Goal: Task Accomplishment & Management: Manage account settings

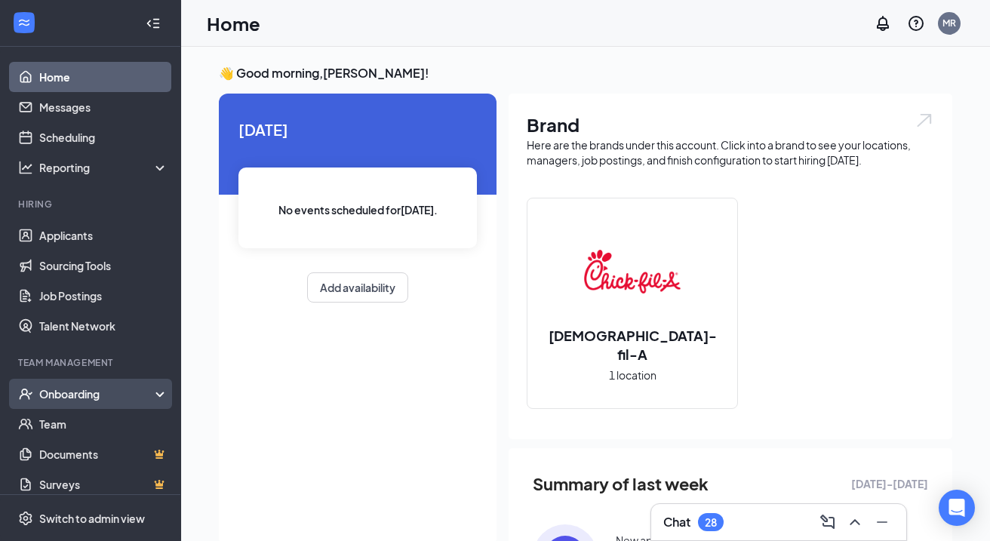
click at [131, 389] on div "Onboarding" at bounding box center [97, 393] width 116 height 15
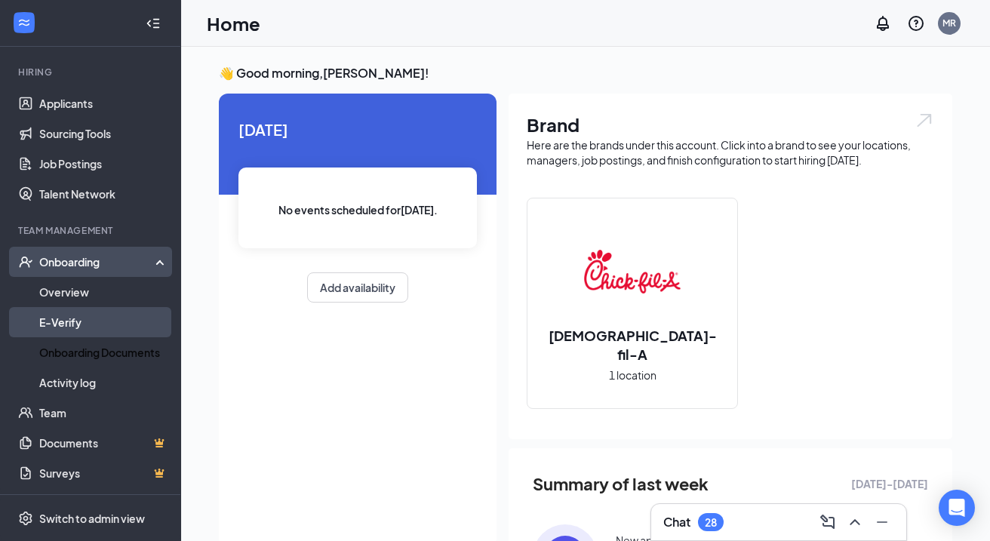
scroll to position [132, 0]
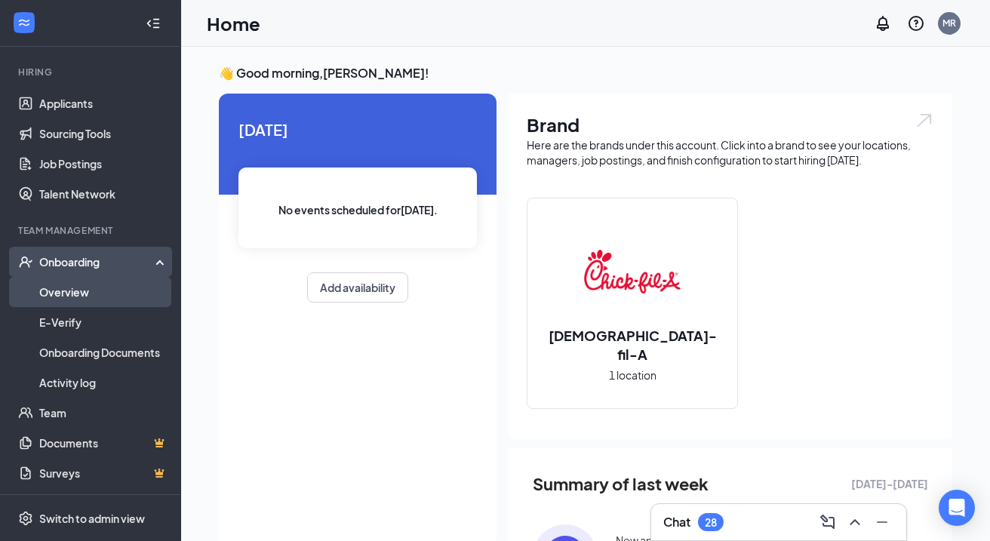
click at [80, 287] on link "Overview" at bounding box center [103, 292] width 129 height 30
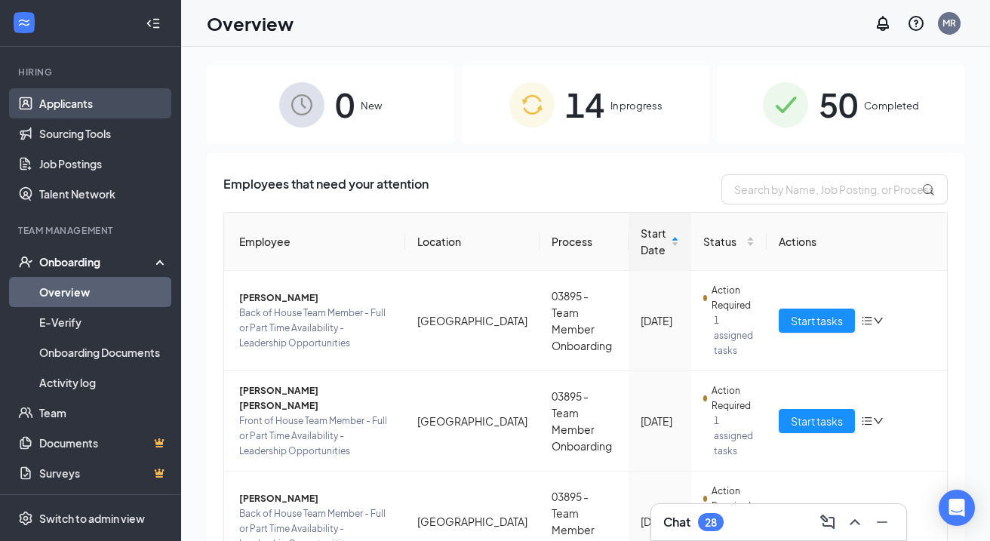
click at [73, 109] on link "Applicants" at bounding box center [103, 103] width 129 height 30
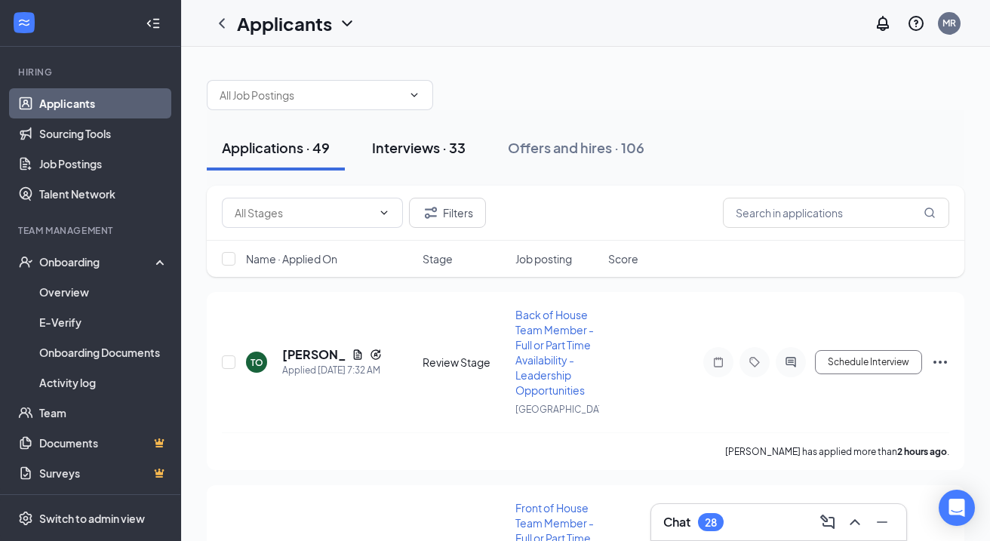
click at [454, 146] on div "Interviews · 33" at bounding box center [419, 147] width 94 height 19
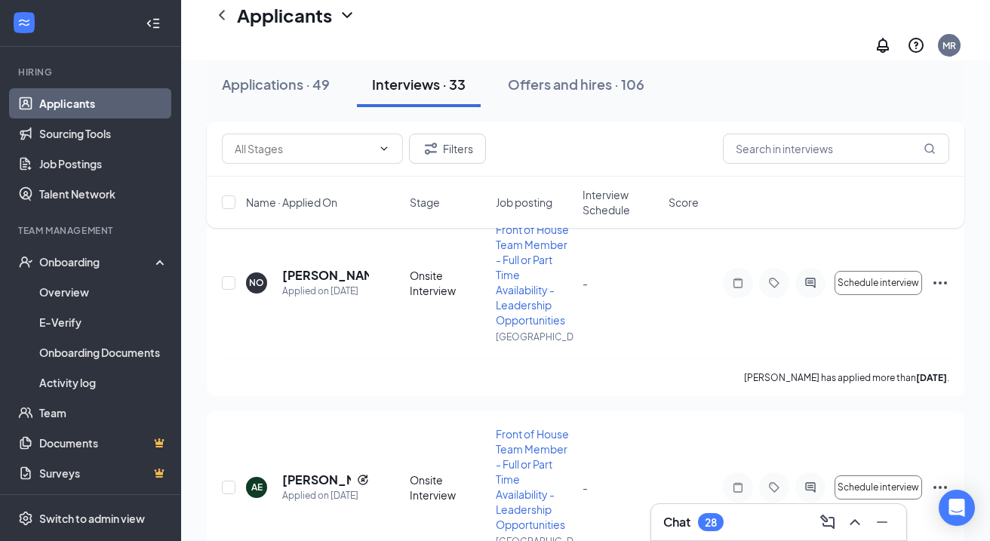
scroll to position [1474, 0]
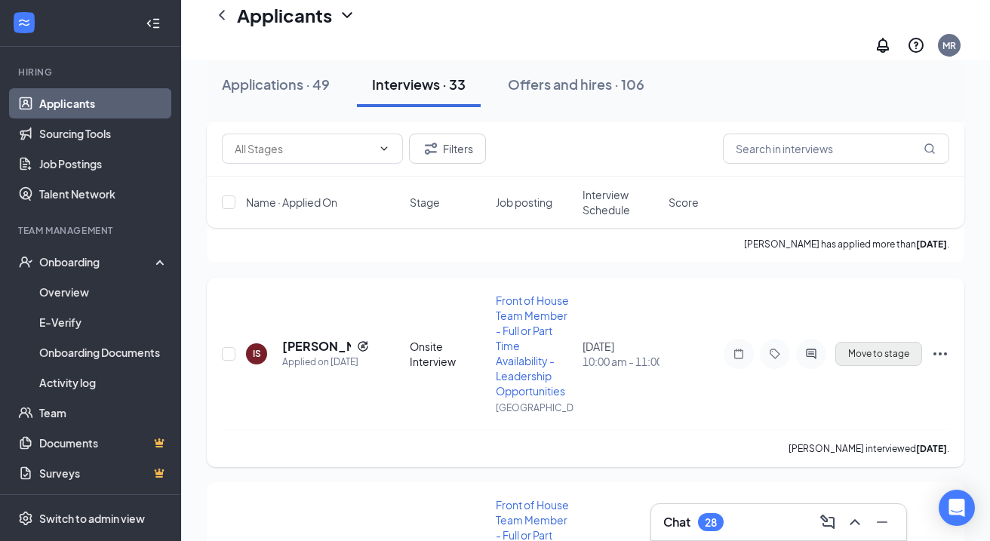
click at [895, 349] on span "Move to stage" at bounding box center [878, 354] width 61 height 11
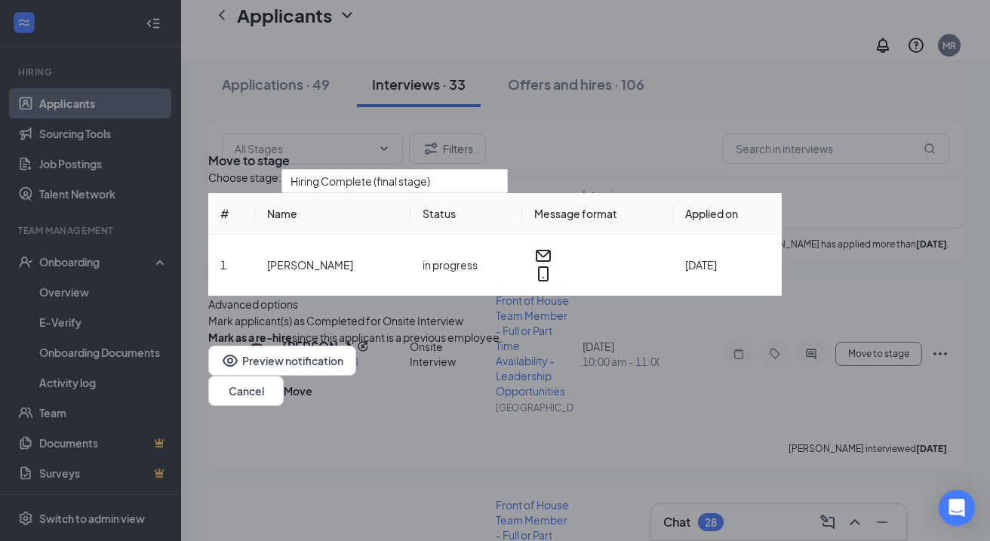
click at [208, 149] on icon "Cross" at bounding box center [208, 149] width 0 height 0
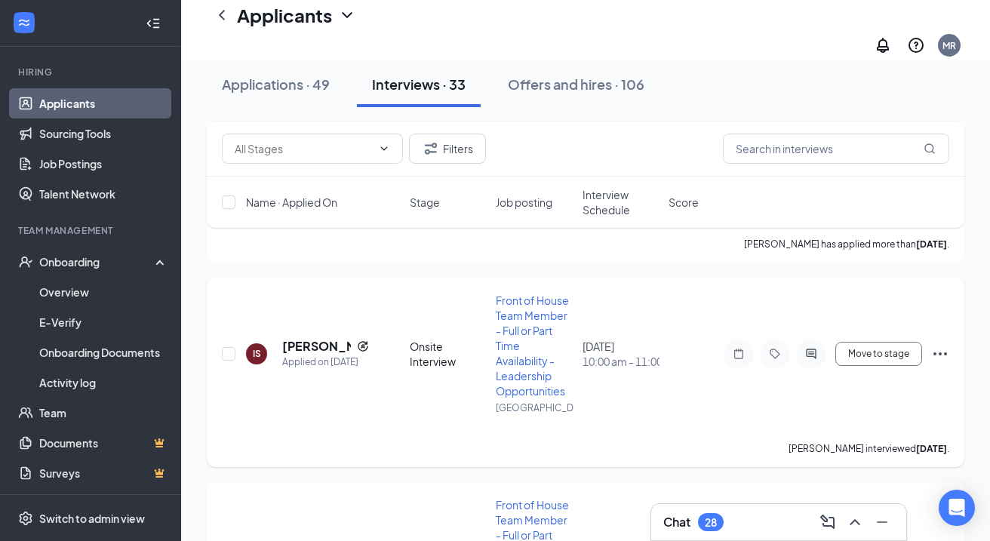
click at [942, 345] on icon "Ellipses" at bounding box center [940, 354] width 18 height 18
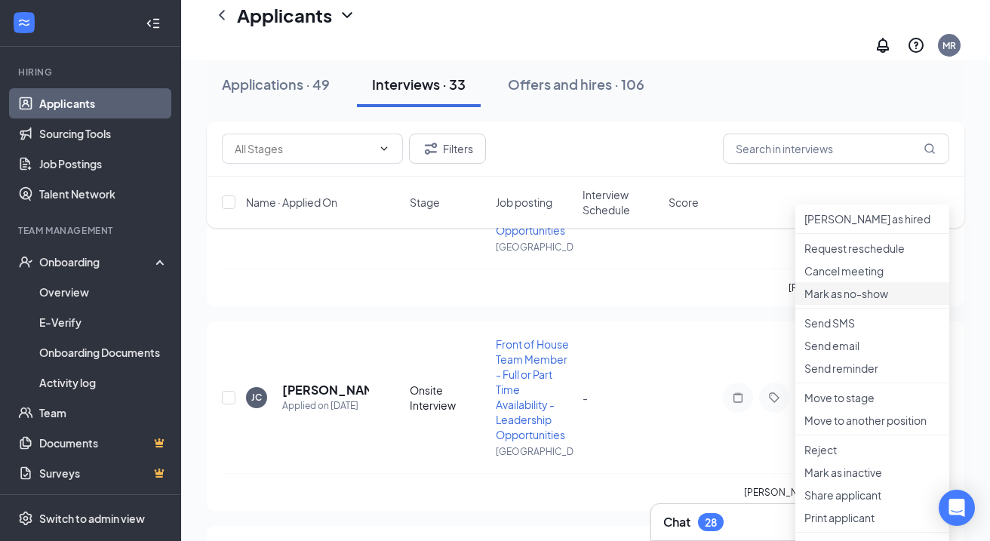
scroll to position [1639, 0]
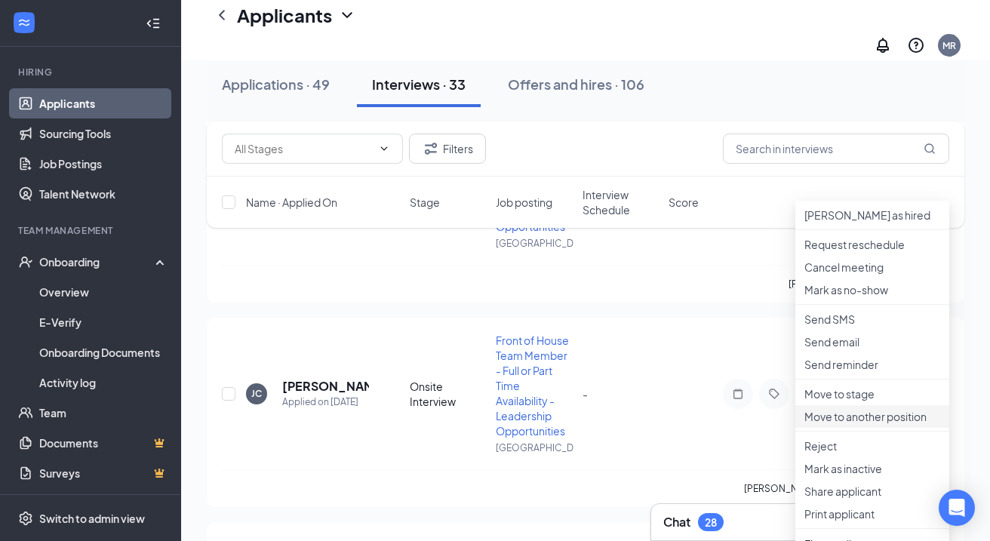
click at [862, 424] on p "Move to another position" at bounding box center [872, 416] width 136 height 15
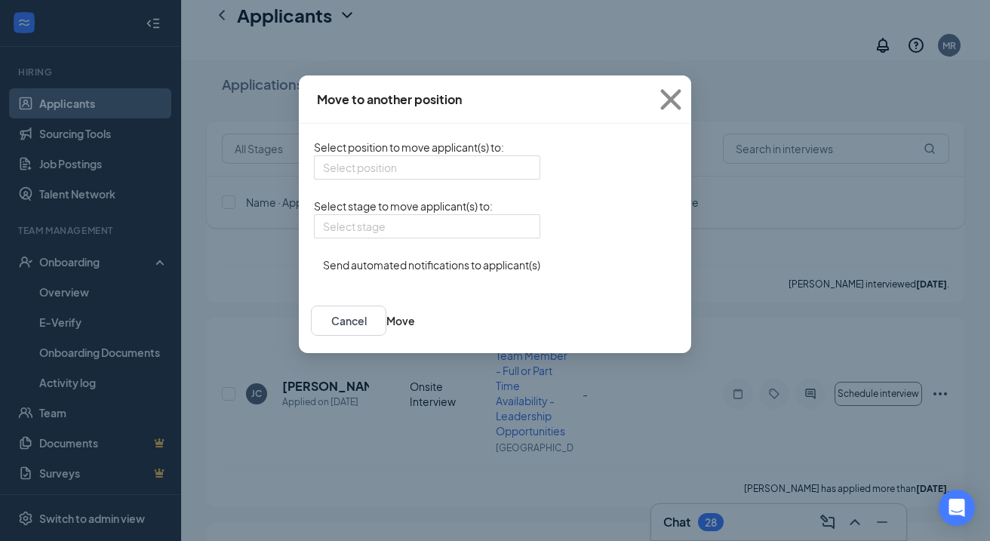
click at [435, 189] on form "Select position to move applicant(s) to : Select position Select stage to move …" at bounding box center [427, 206] width 226 height 134
click at [432, 177] on div "Select position" at bounding box center [427, 167] width 226 height 24
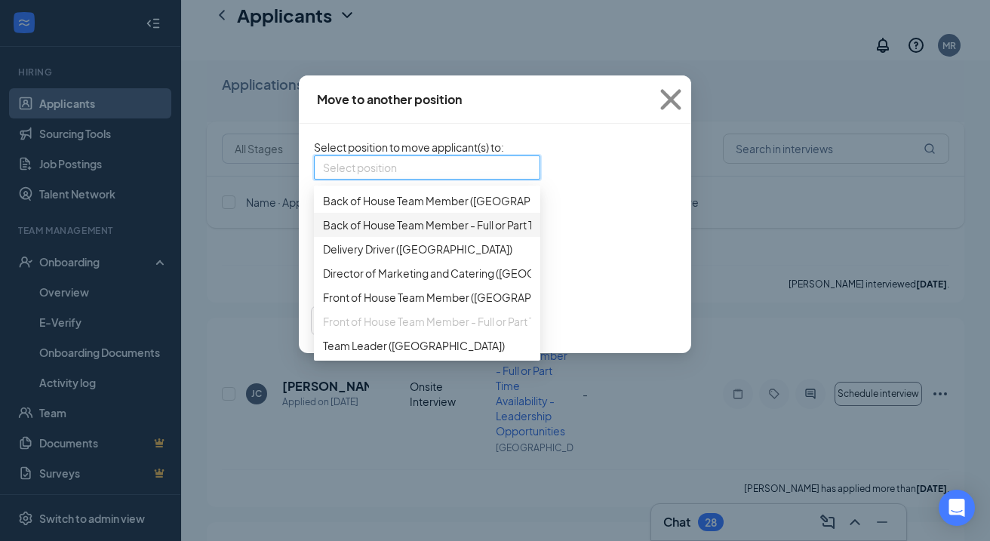
click at [403, 233] on span "Back of House Team Member - Full or Part Time Availability - Leadership Opportu…" at bounding box center [591, 225] width 536 height 17
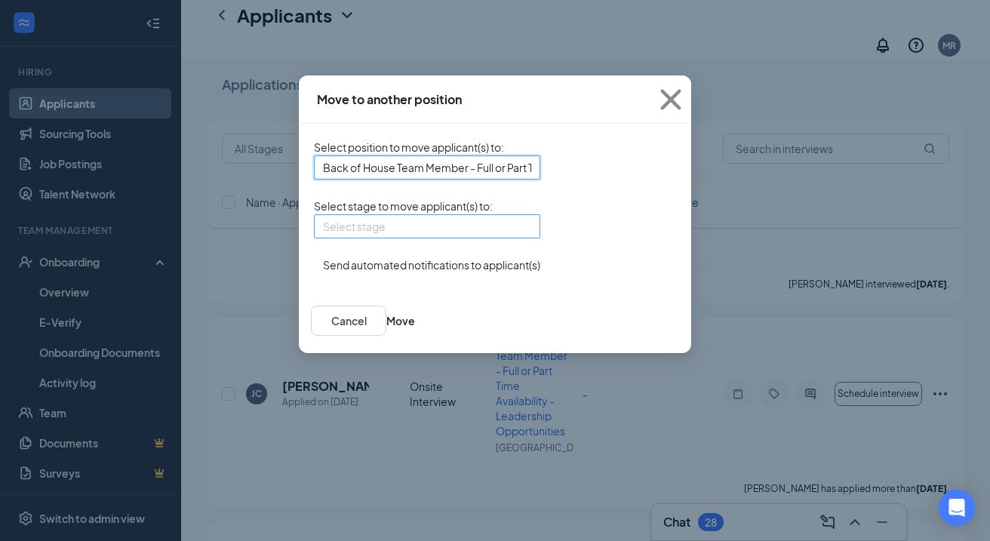
click at [390, 238] on input "search" at bounding box center [422, 226] width 198 height 23
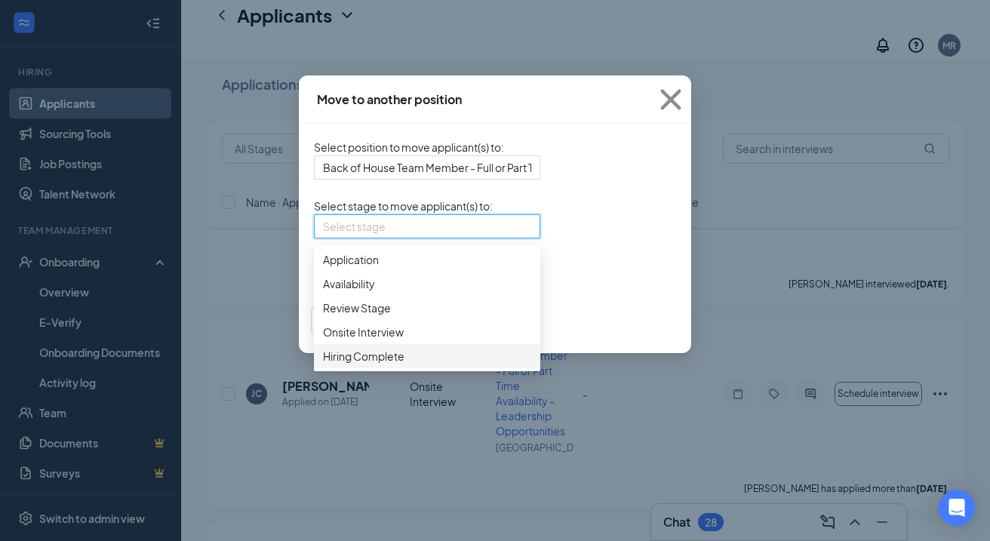
click at [364, 364] on span "Hiring Complete" at bounding box center [427, 356] width 208 height 17
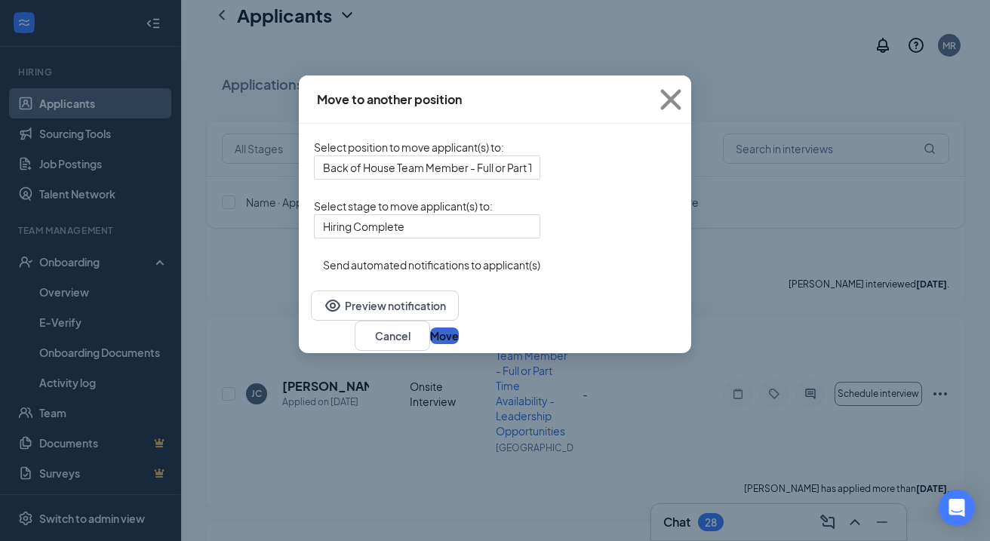
click at [459, 344] on button "Move" at bounding box center [444, 335] width 29 height 17
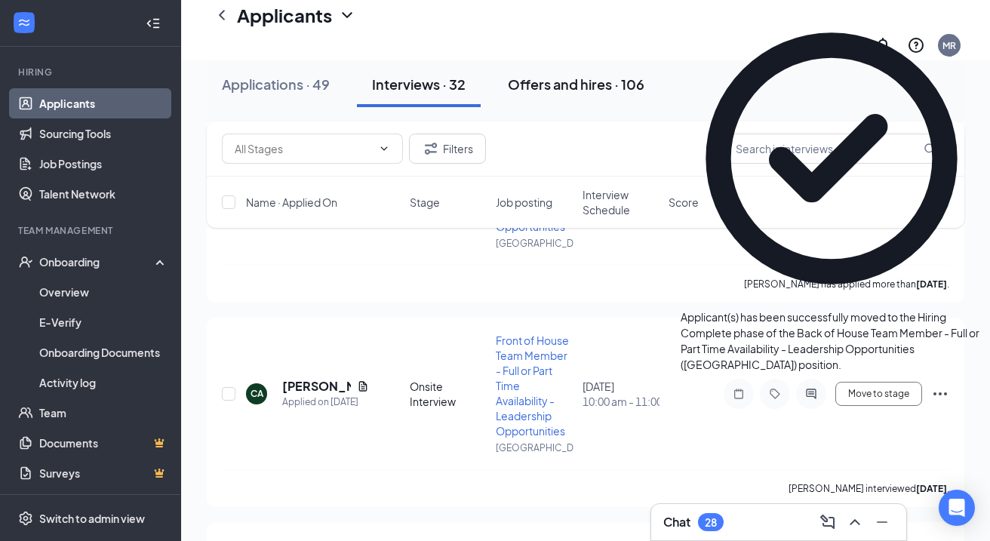
click at [546, 89] on div "Offers and hires · 106" at bounding box center [576, 84] width 137 height 19
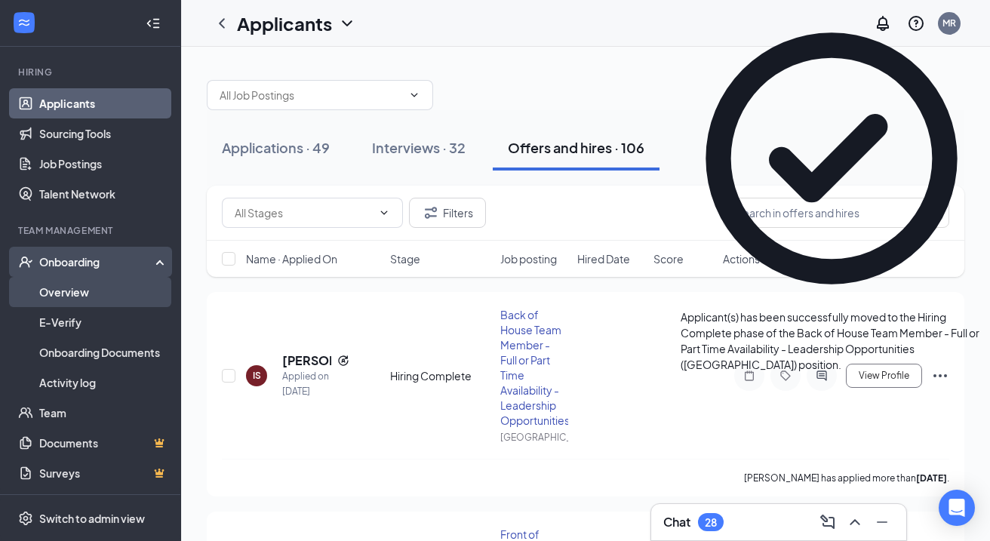
click at [91, 300] on link "Overview" at bounding box center [103, 292] width 129 height 30
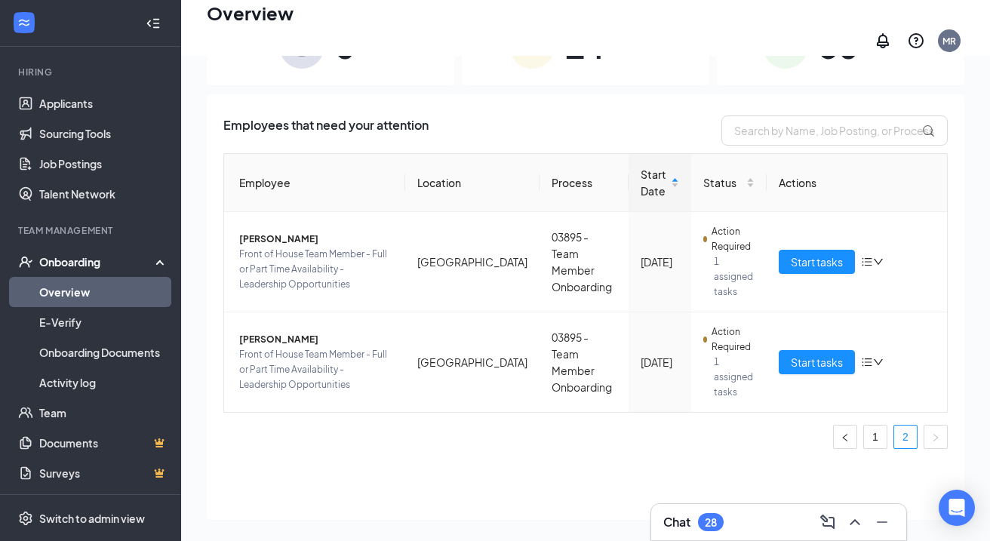
click at [903, 449] on div "Employee Location Process Start Date Status Actions [PERSON_NAME] Front of Hous…" at bounding box center [585, 307] width 724 height 308
click at [880, 432] on link "1" at bounding box center [875, 437] width 23 height 23
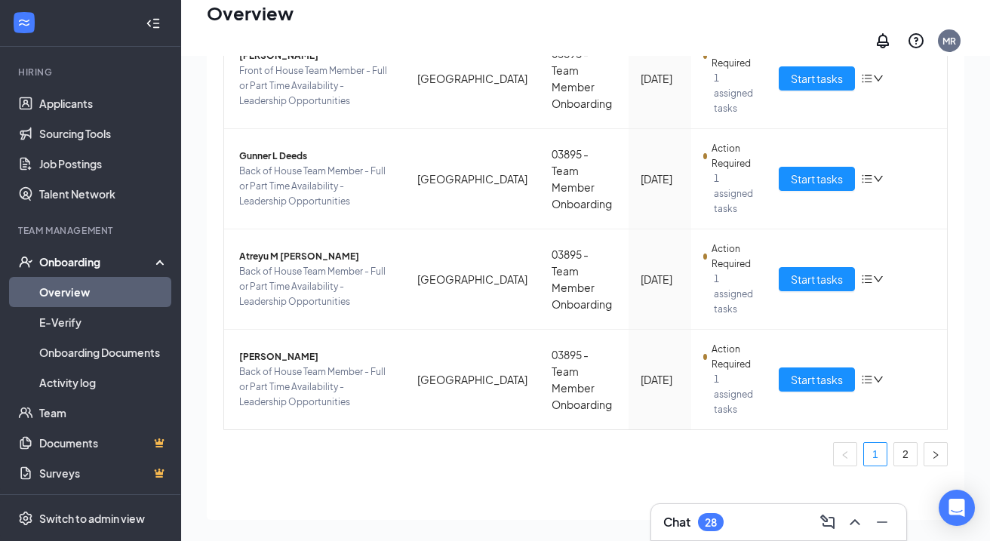
scroll to position [786, 0]
click at [78, 115] on link "Applicants" at bounding box center [103, 103] width 129 height 30
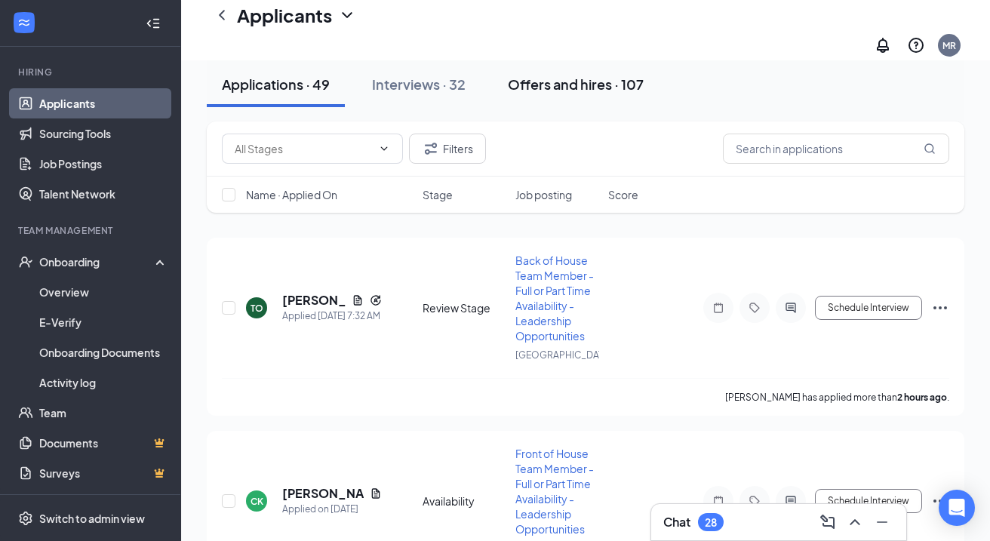
click at [568, 83] on div "Offers and hires · 107" at bounding box center [576, 84] width 136 height 19
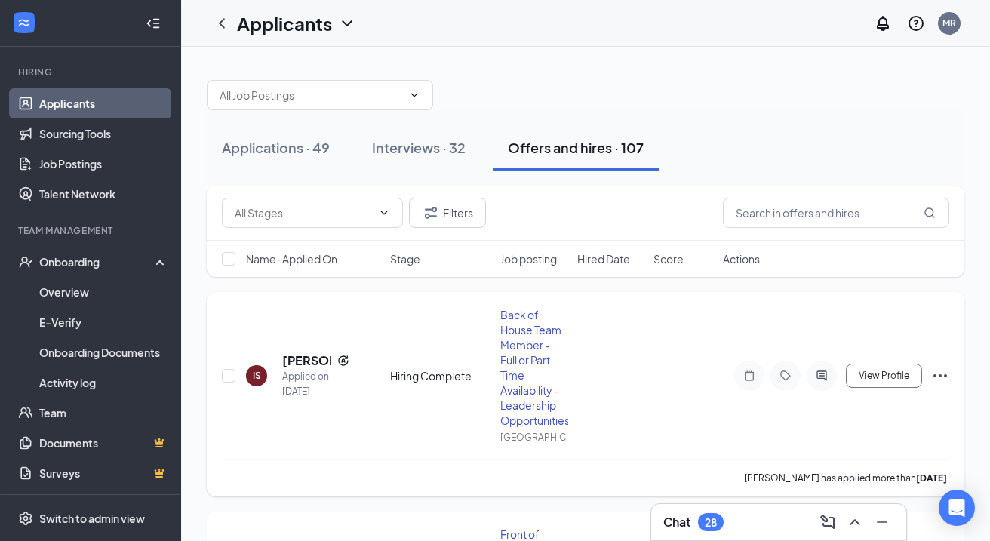
click at [942, 380] on icon "Ellipses" at bounding box center [940, 376] width 18 height 18
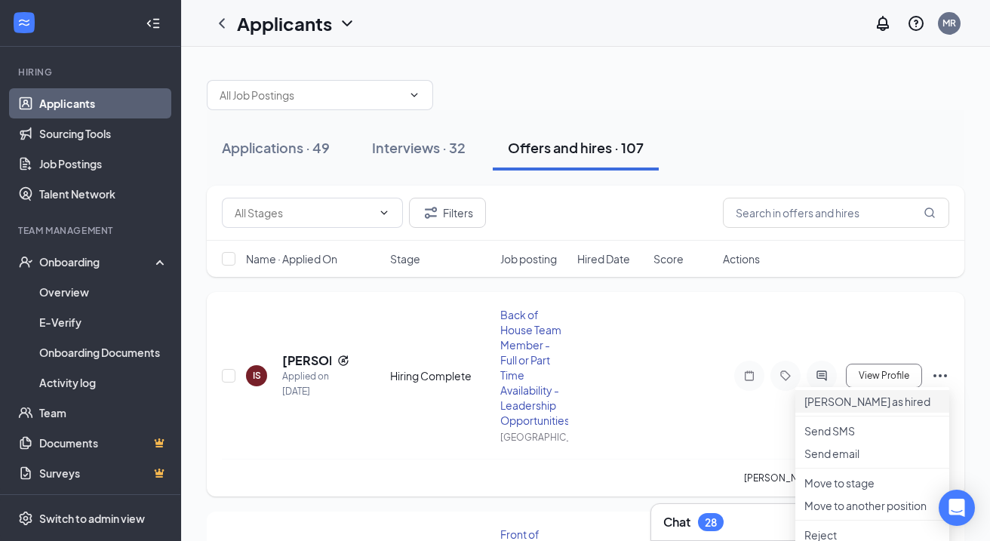
click at [875, 404] on p "[PERSON_NAME] as hired" at bounding box center [872, 401] width 136 height 15
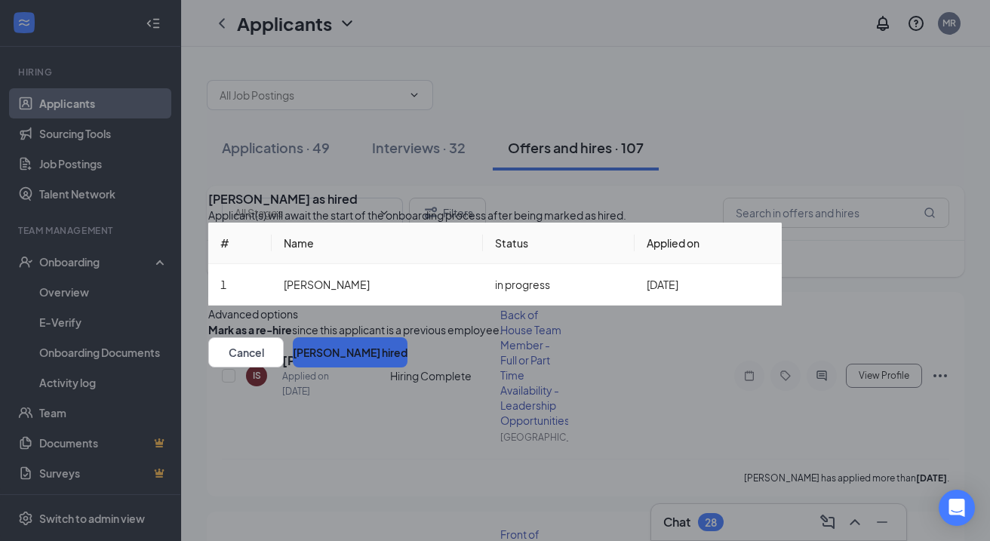
click at [407, 367] on button "[PERSON_NAME] hired" at bounding box center [350, 352] width 115 height 30
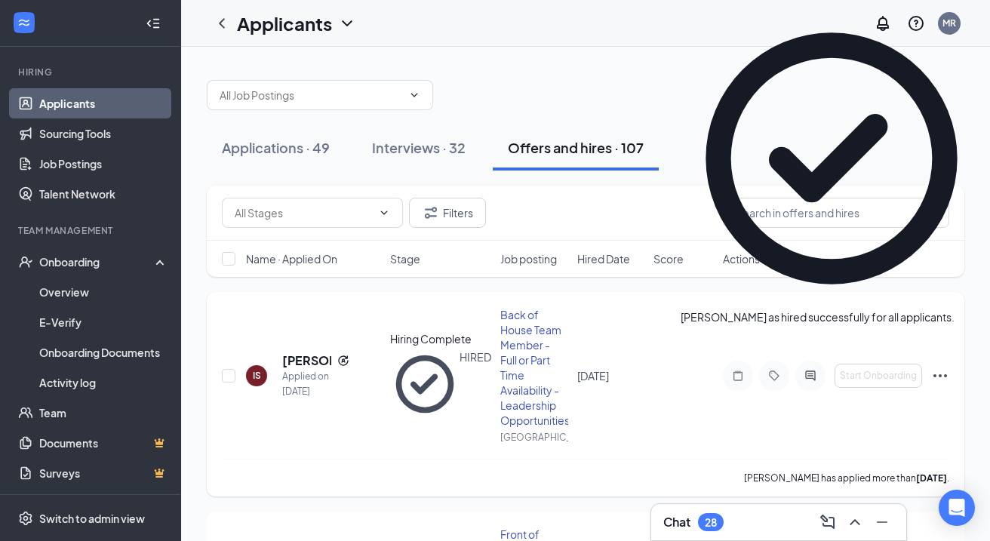
click at [945, 374] on icon "Ellipses" at bounding box center [940, 376] width 18 height 18
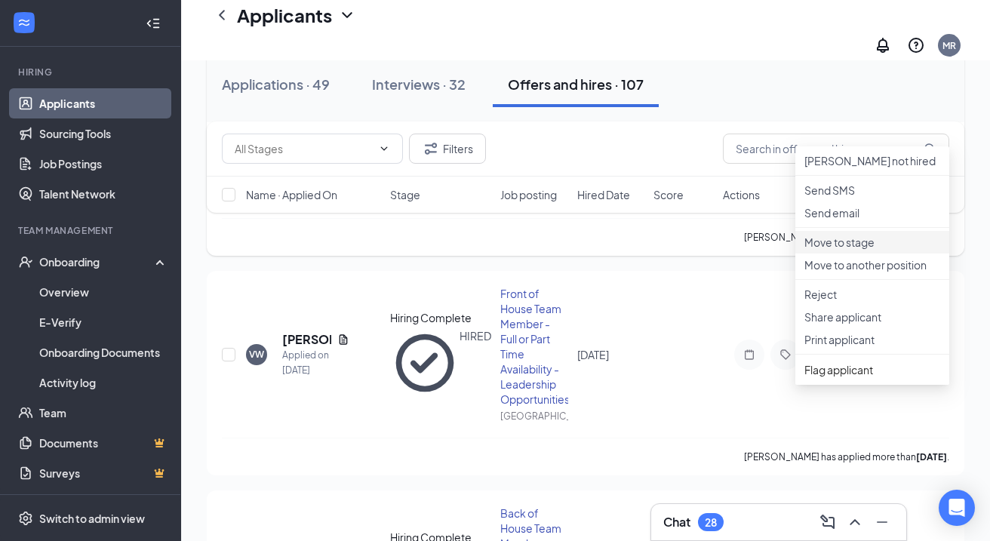
scroll to position [258, 0]
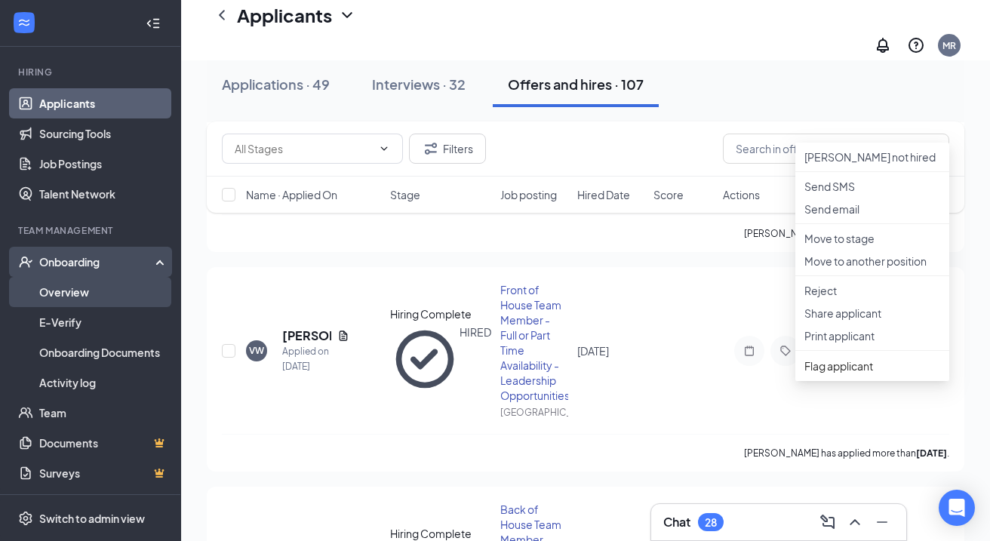
click at [63, 300] on link "Overview" at bounding box center [103, 292] width 129 height 30
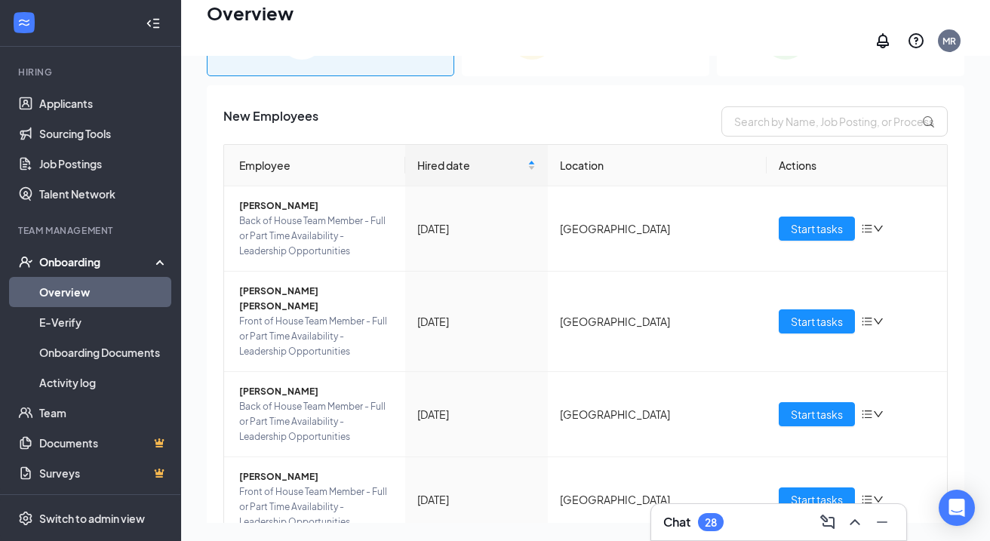
scroll to position [68, 0]
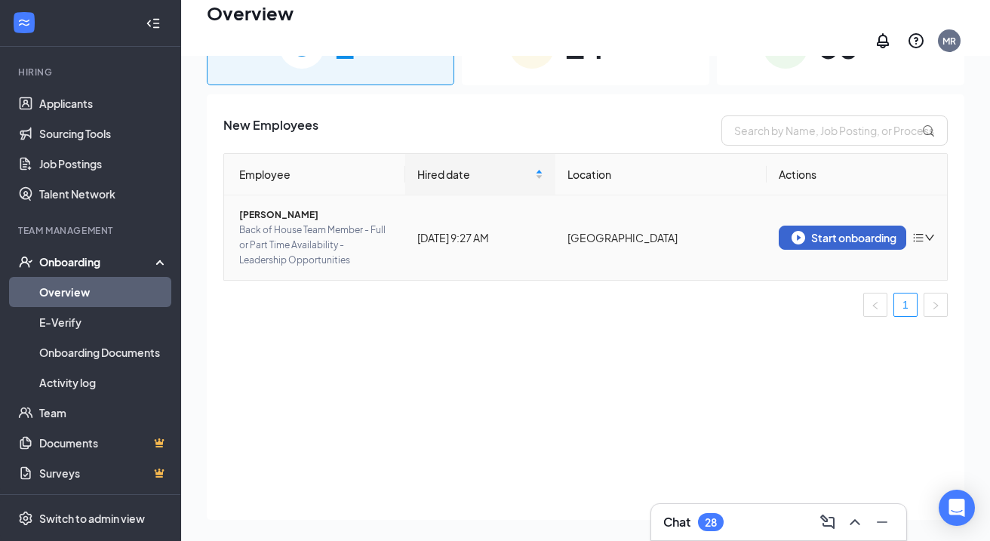
click at [822, 231] on div "Start onboarding" at bounding box center [843, 238] width 103 height 14
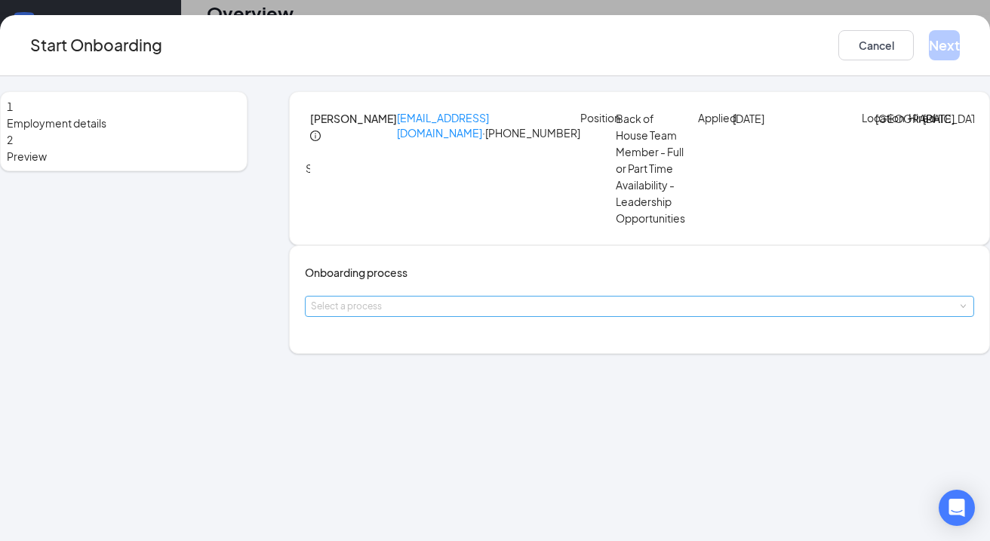
click at [520, 314] on div "Select a process" at bounding box center [636, 306] width 650 height 15
click at [490, 382] on span "03895 - Team Member Onboarding" at bounding box center [414, 383] width 172 height 14
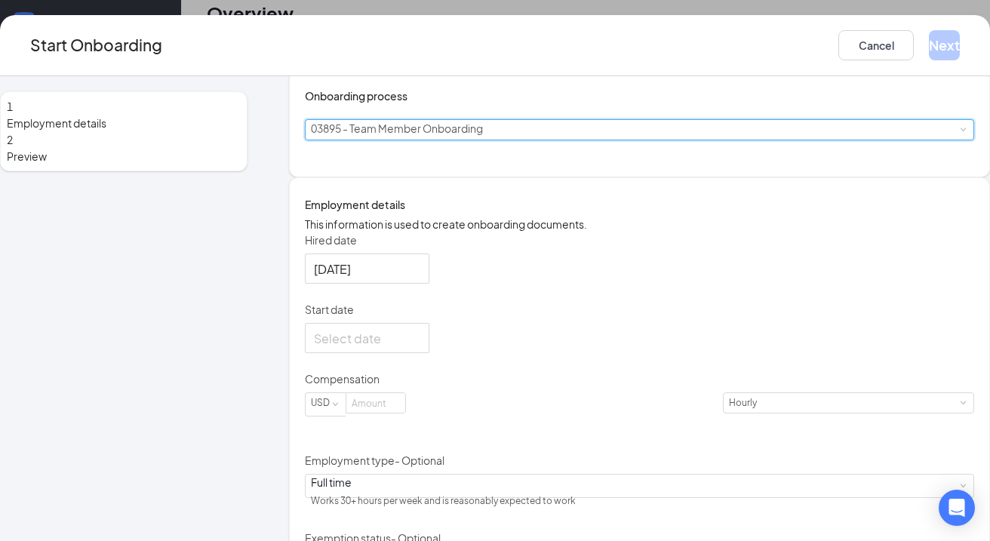
scroll to position [186, 0]
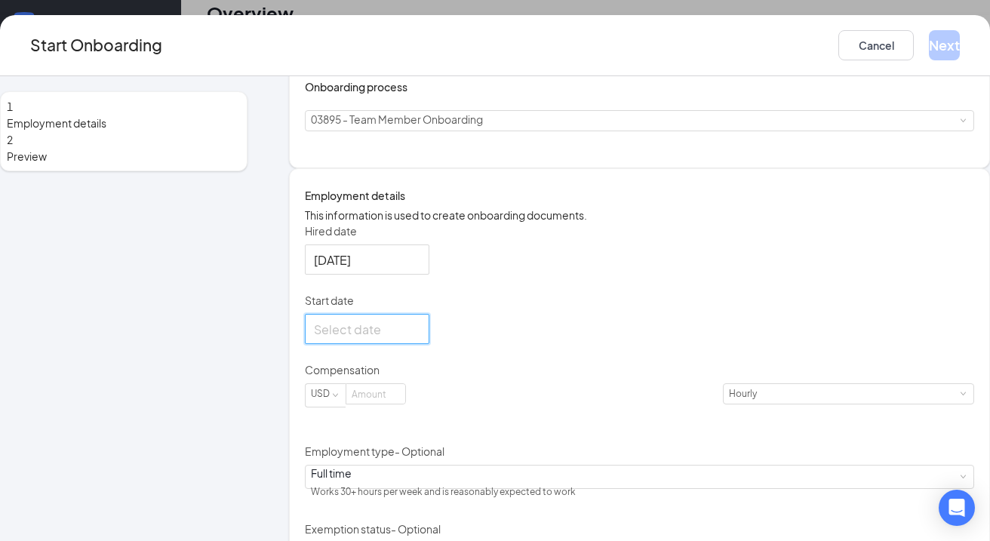
click at [404, 339] on input "Start date" at bounding box center [365, 329] width 103 height 19
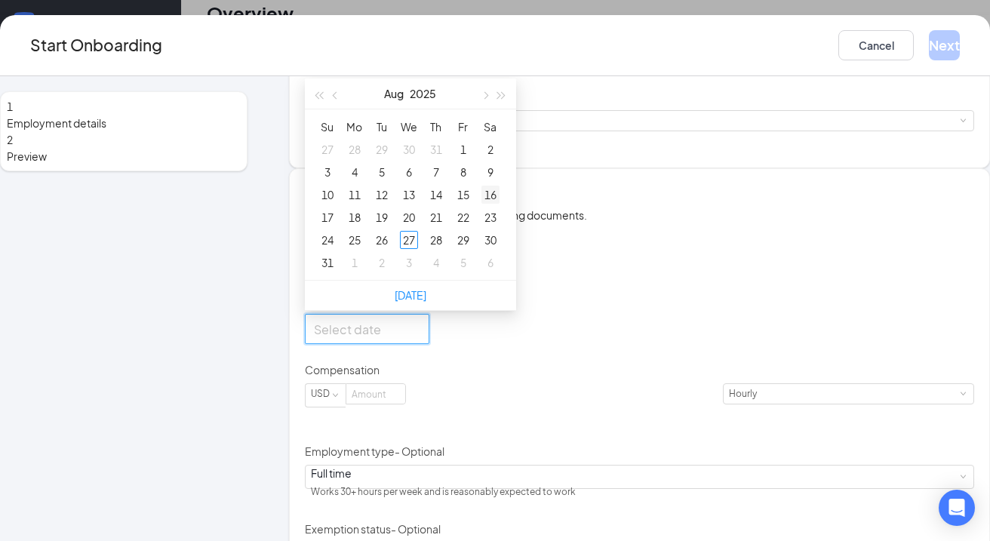
type input "[DATE]"
click at [500, 249] on div "30" at bounding box center [490, 240] width 18 height 18
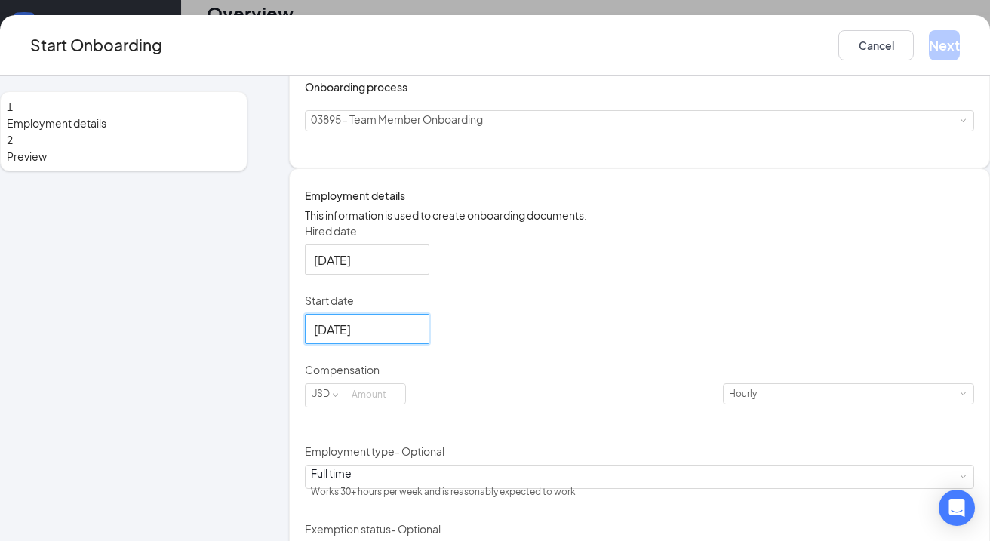
scroll to position [300, 0]
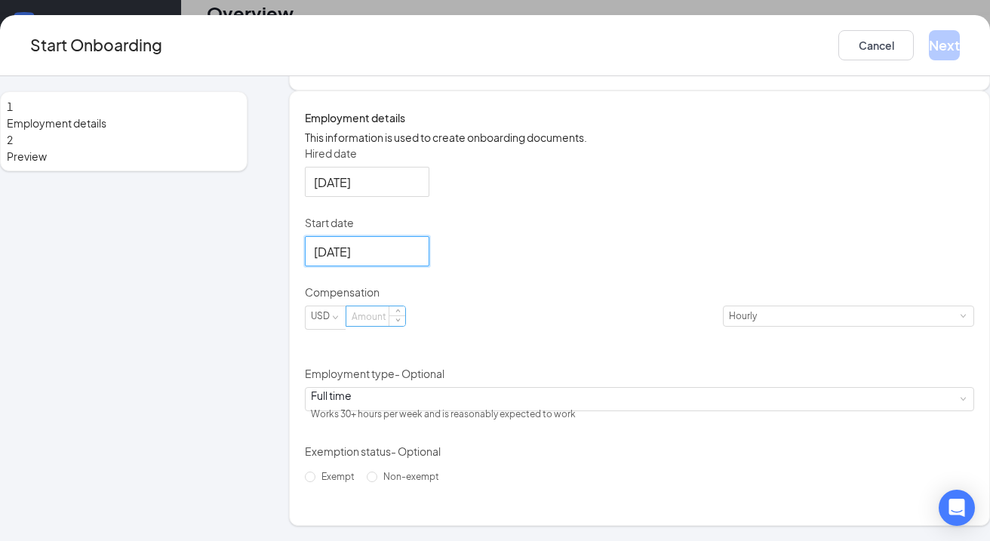
click at [405, 326] on input at bounding box center [375, 316] width 59 height 20
type input "16.5"
click at [377, 482] on span "Non-exempt" at bounding box center [411, 476] width 68 height 11
click at [367, 482] on input "Non-exempt" at bounding box center [372, 477] width 11 height 11
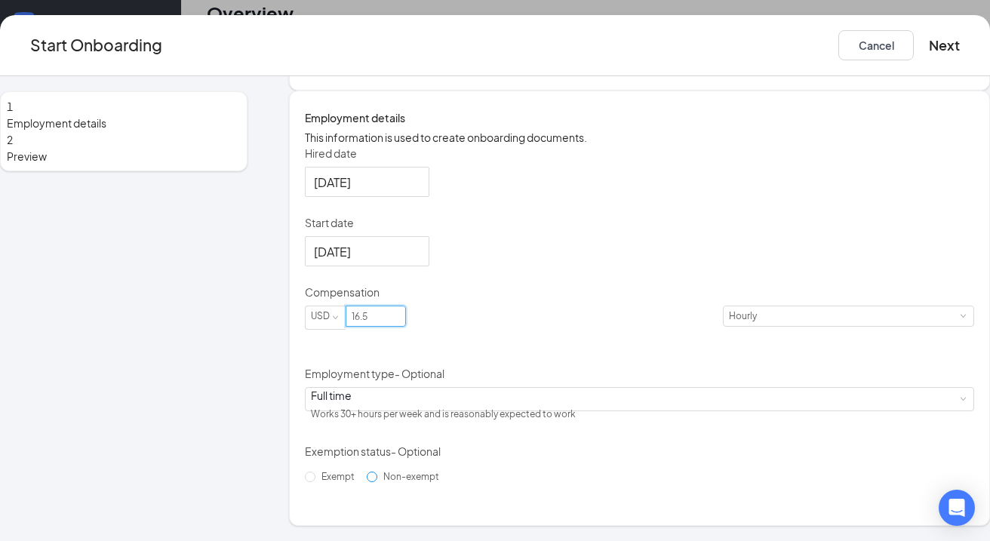
radio input "true"
click at [929, 51] on button "Next" at bounding box center [944, 45] width 31 height 30
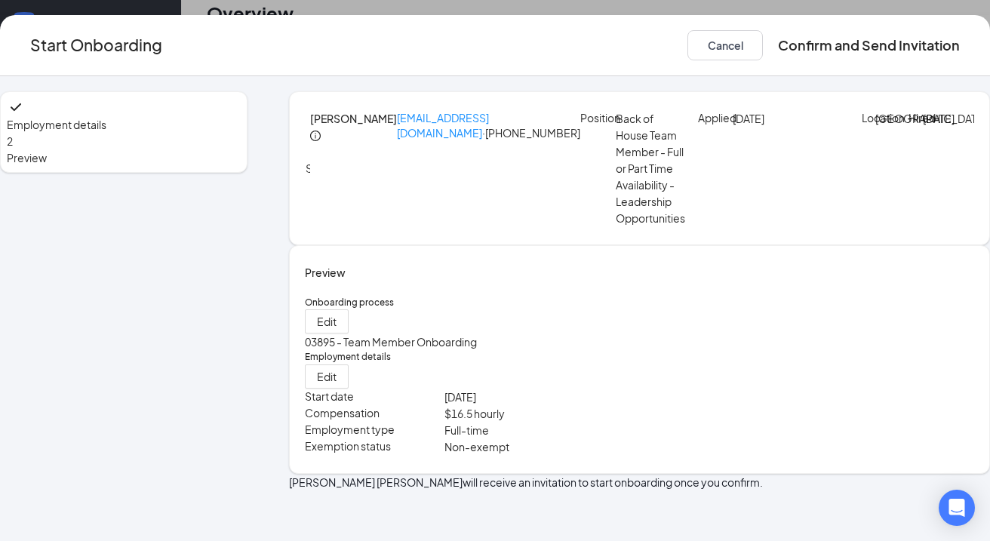
scroll to position [36, 0]
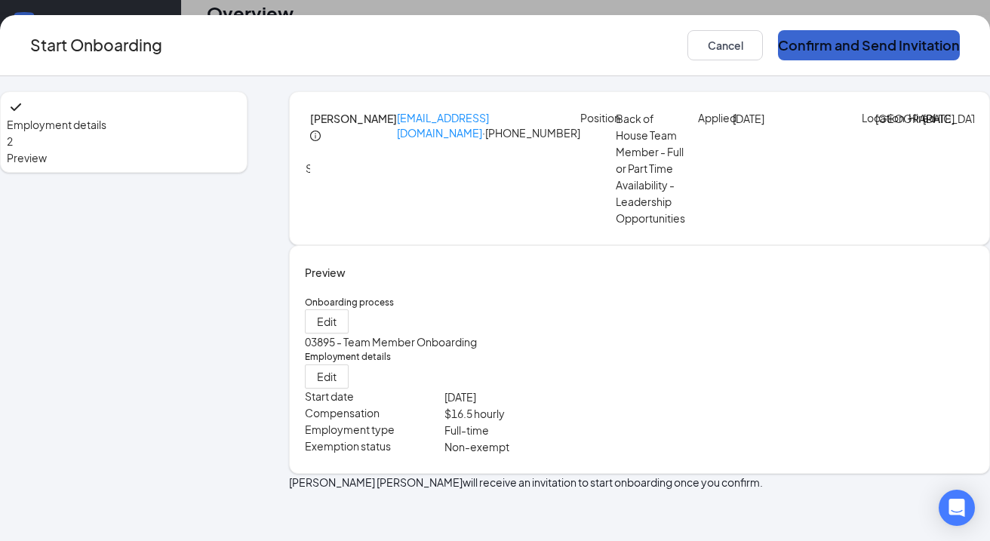
click at [862, 45] on button "Confirm and Send Invitation" at bounding box center [869, 45] width 182 height 30
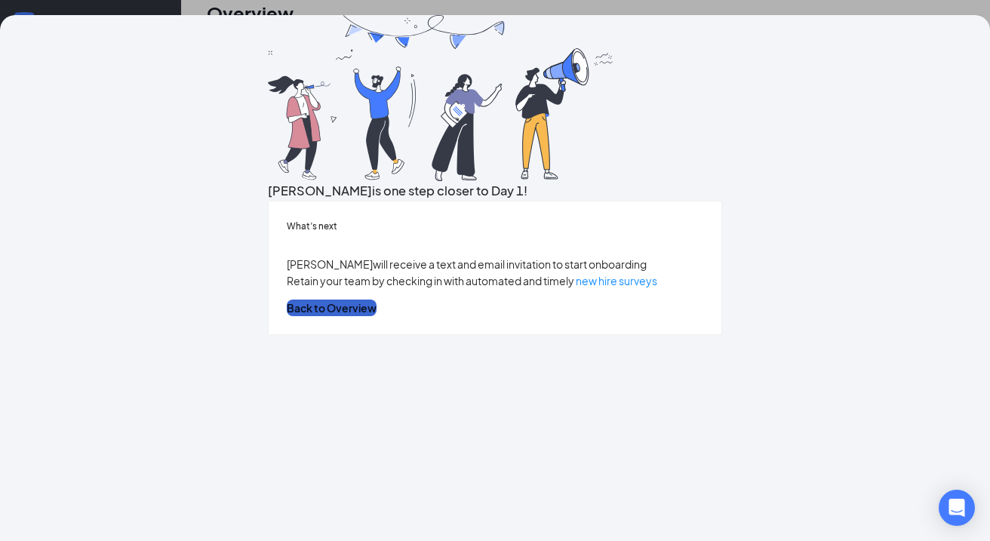
scroll to position [58, 0]
click at [377, 316] on button "Back to Overview" at bounding box center [332, 308] width 90 height 17
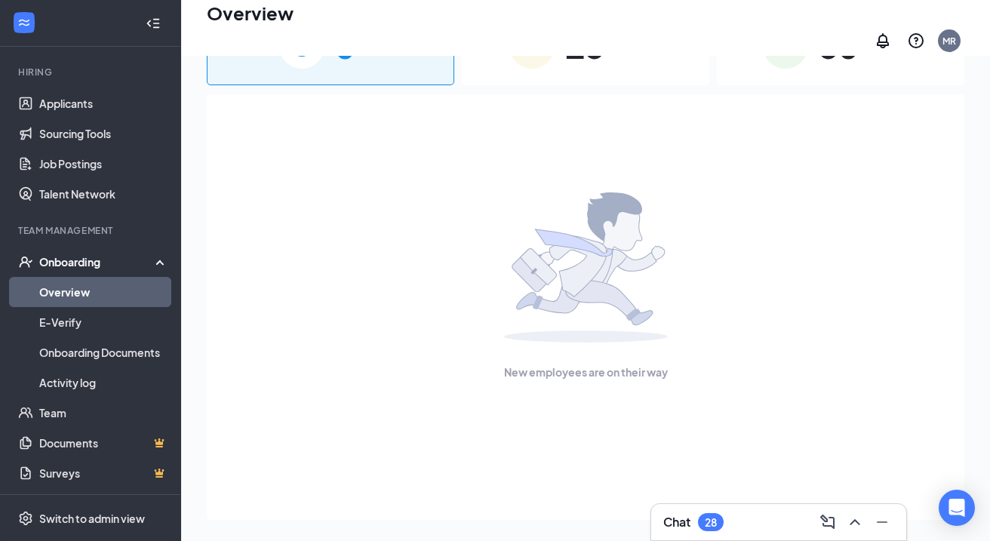
click at [78, 290] on link "Overview" at bounding box center [103, 292] width 129 height 30
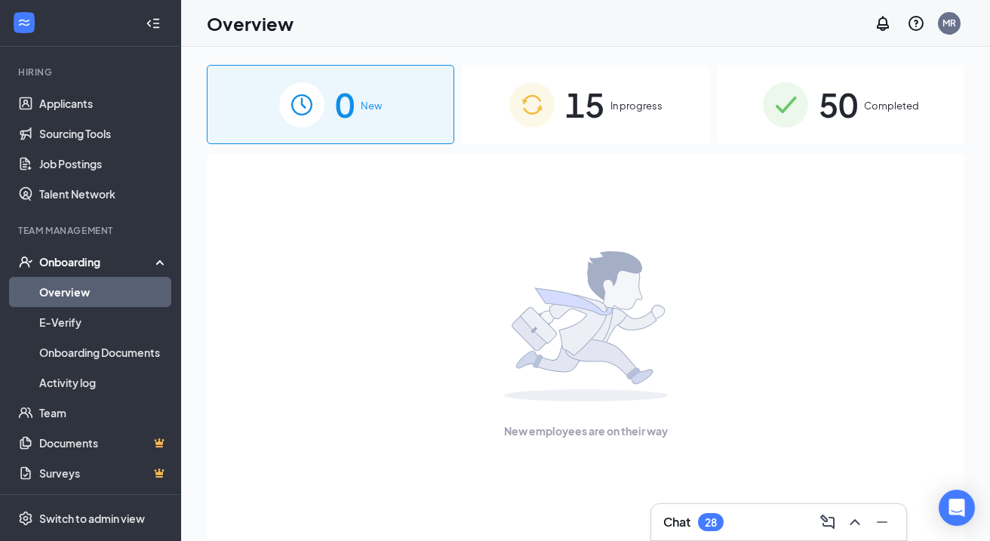
click at [503, 144] on div "0 New 15 In progress 50 Completed New employees are on their way" at bounding box center [586, 328] width 758 height 526
click at [524, 118] on img at bounding box center [531, 104] width 45 height 45
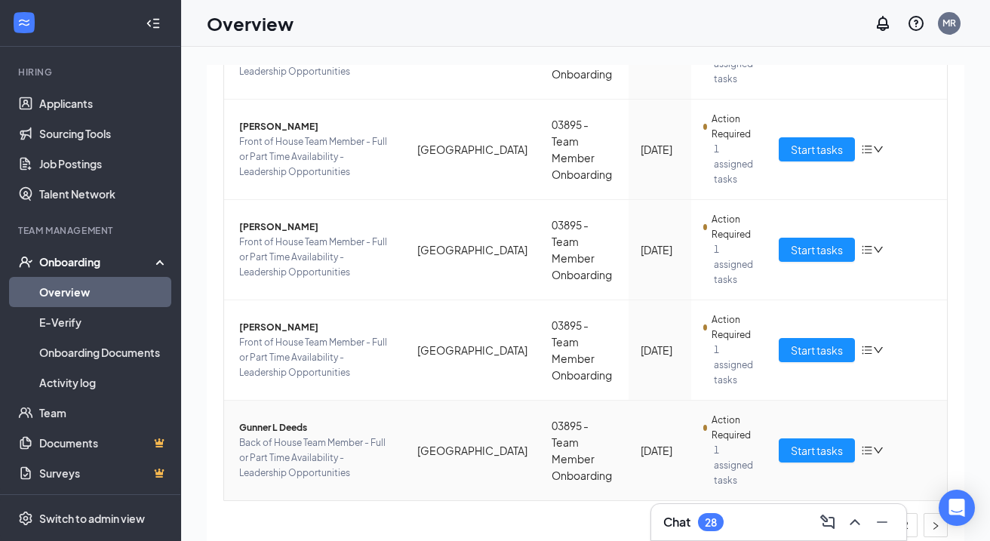
scroll to position [63, 0]
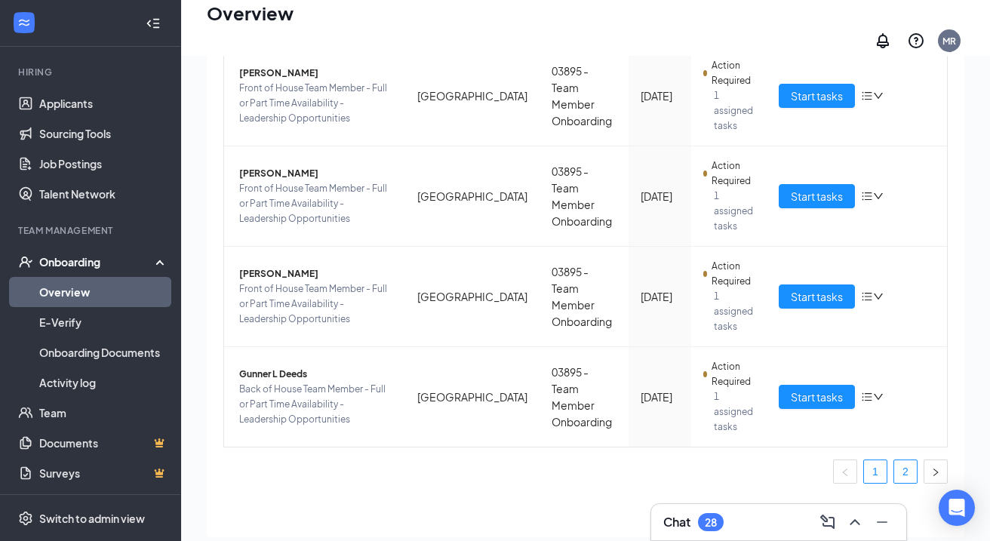
click at [906, 460] on link "2" at bounding box center [905, 471] width 23 height 23
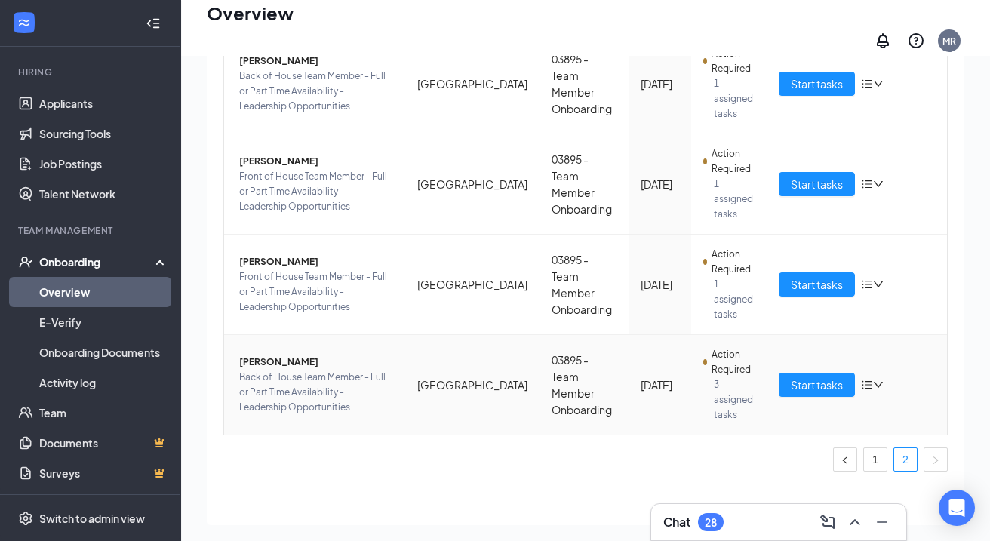
scroll to position [284, 0]
click at [808, 377] on span "Start tasks" at bounding box center [817, 385] width 52 height 17
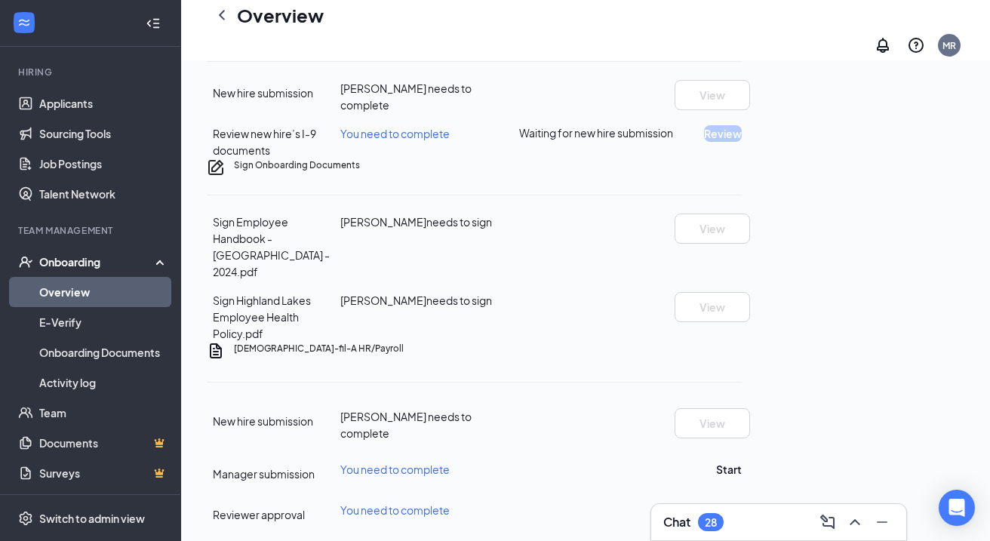
scroll to position [537, 0]
click at [742, 461] on button "Start" at bounding box center [729, 469] width 26 height 17
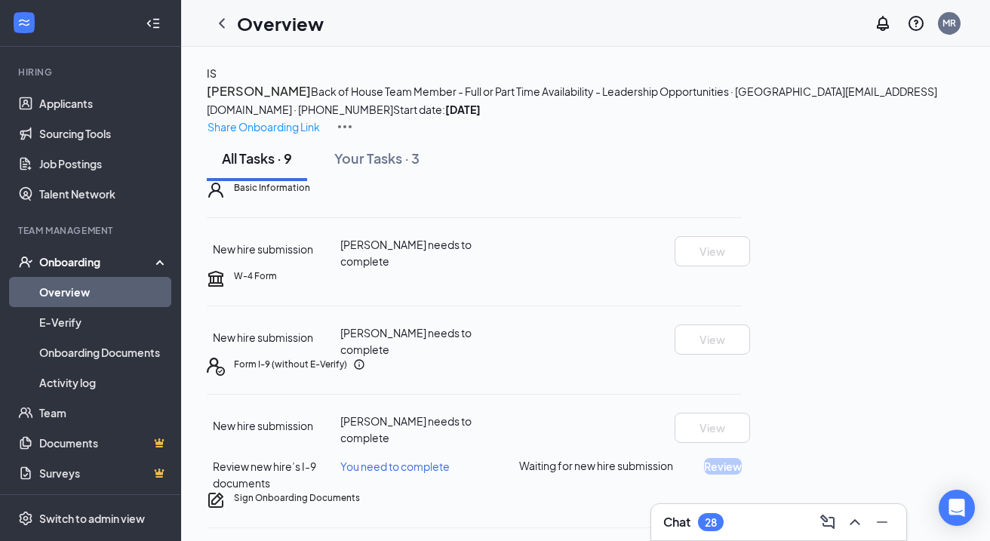
scroll to position [0, 0]
click at [220, 23] on icon "ChevronLeft" at bounding box center [222, 23] width 6 height 10
